Goal: Transaction & Acquisition: Book appointment/travel/reservation

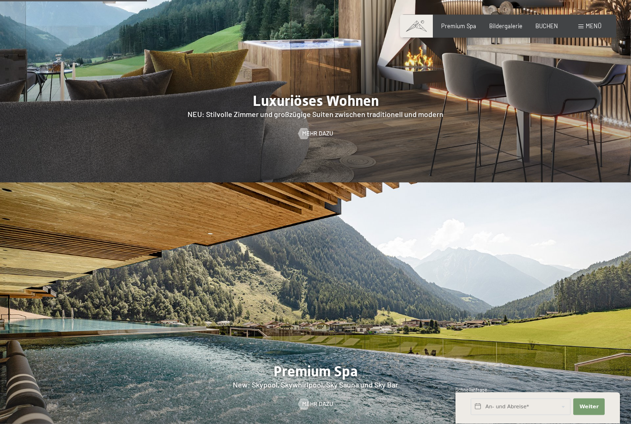
scroll to position [938, 0]
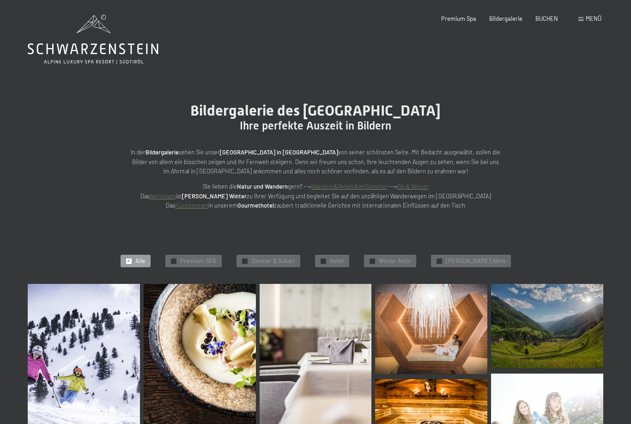
click at [284, 266] on div "✓ Alle ✓ Premium SPA ✓ Zimmer & Suiten ✓ Hotel ✓ Winter Aktiv ✓ Sommer Aktiv" at bounding box center [316, 261] width 650 height 46
click at [264, 259] on span "Zimmer & Suiten" at bounding box center [272, 261] width 43 height 8
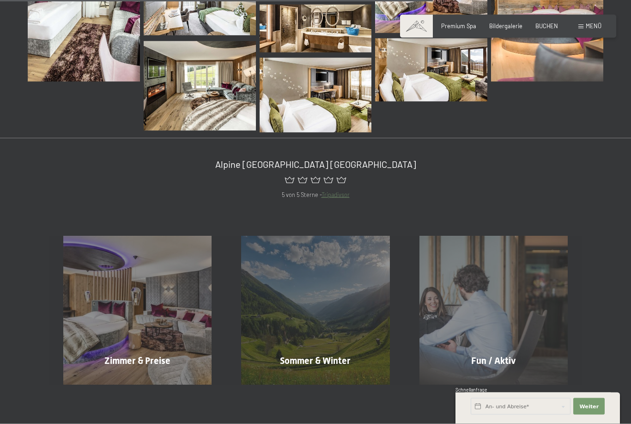
scroll to position [515, 0]
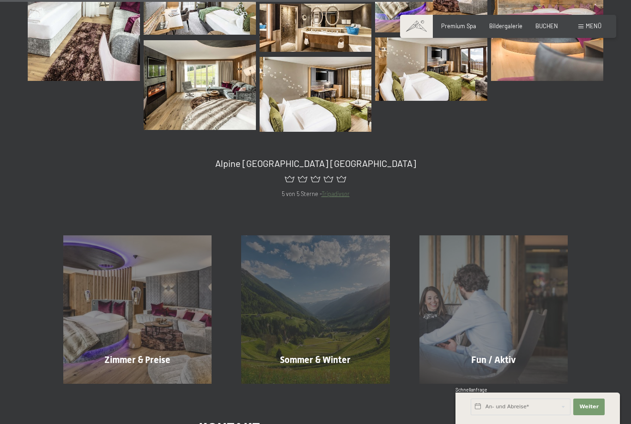
click at [188, 345] on div "Zimmer & Preise Mehr erfahren" at bounding box center [138, 309] width 178 height 148
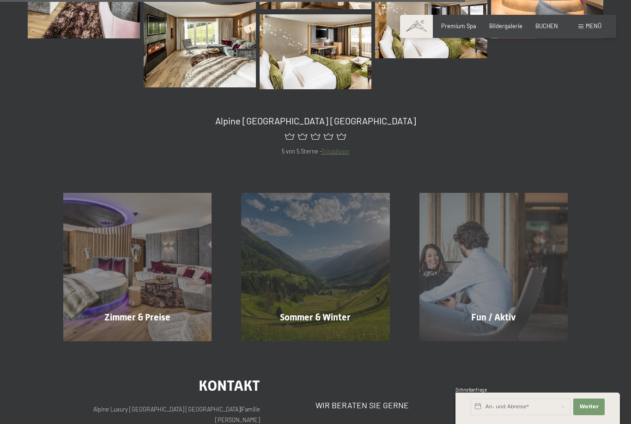
scroll to position [561, 0]
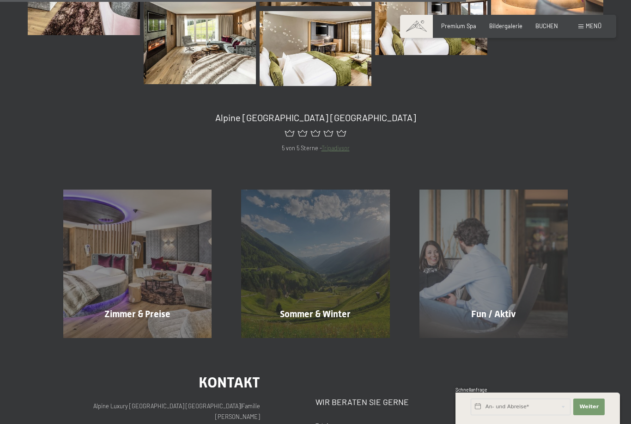
click at [174, 300] on div "Zimmer & Preise Mehr erfahren" at bounding box center [138, 264] width 178 height 148
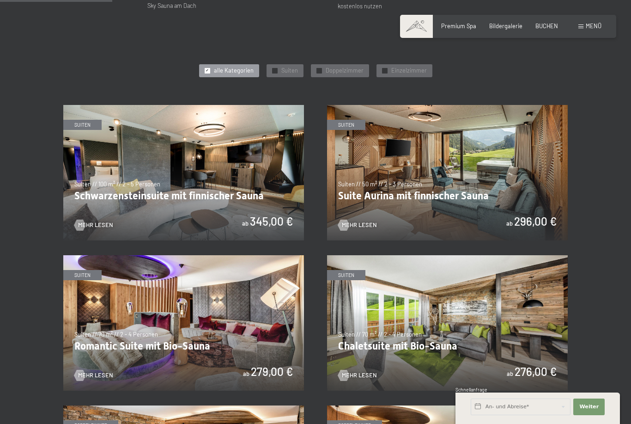
scroll to position [386, 0]
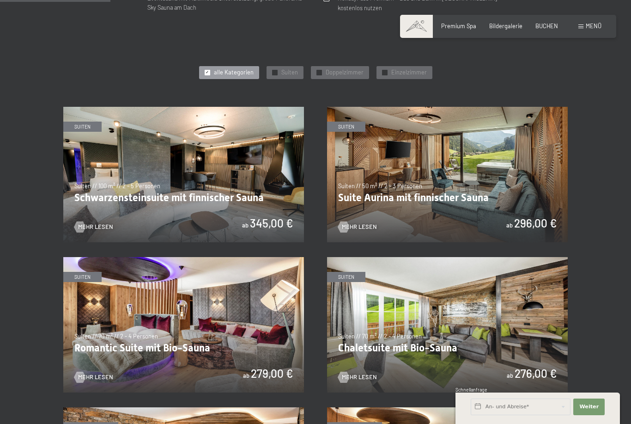
click at [468, 188] on img at bounding box center [447, 174] width 241 height 135
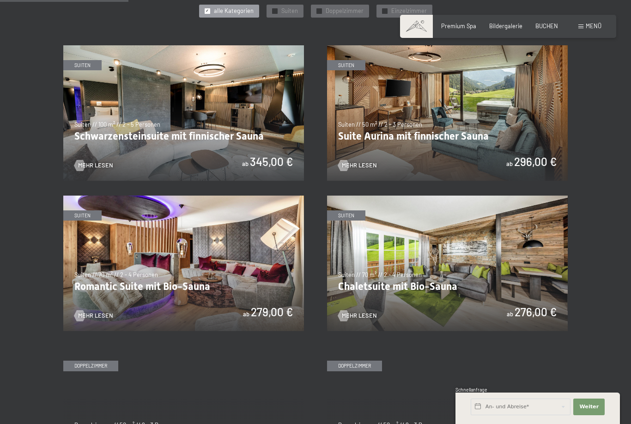
scroll to position [448, 0]
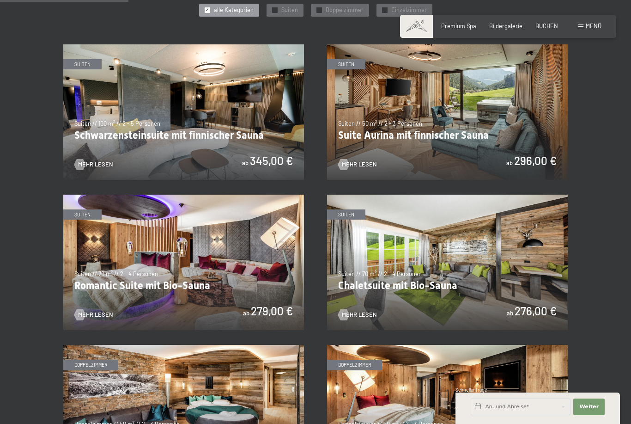
click at [264, 289] on img at bounding box center [183, 262] width 241 height 135
